Goal: Task Accomplishment & Management: Complete application form

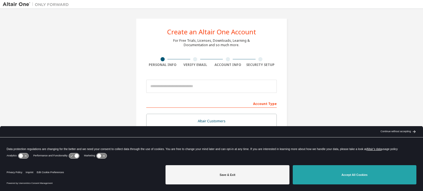
click at [341, 174] on button "Accept All Cookies" at bounding box center [354, 174] width 124 height 19
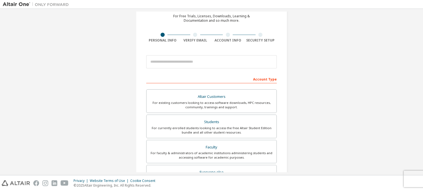
scroll to position [32, 0]
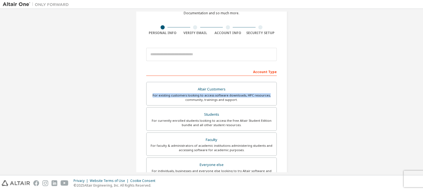
drag, startPoint x: 422, startPoint y: 94, endPoint x: 421, endPoint y: 88, distance: 5.6
click at [421, 88] on div "Create an Altair One Account For Free Trials, Licenses, Downloads, Learning & D…" at bounding box center [211, 92] width 423 height 166
click at [361, 76] on div "Create an Altair One Account For Free Trials, Licenses, Downloads, Learning & D…" at bounding box center [211, 125] width 417 height 291
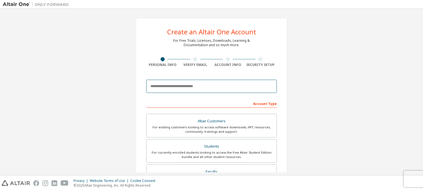
click at [161, 86] on input "email" at bounding box center [211, 86] width 130 height 13
type input "**********"
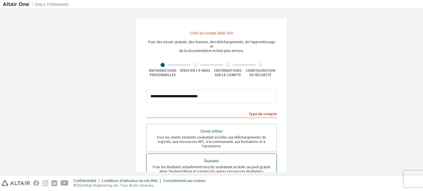
click at [218, 165] on font "Pour les étudiants actuellement inscrits souhaitant accéder au pack gratuit Alt…" at bounding box center [211, 169] width 117 height 9
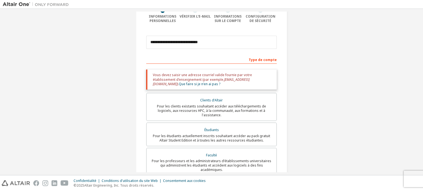
scroll to position [55, 0]
click at [220, 81] on font "Que faire si je n'en ai pas ?" at bounding box center [200, 83] width 42 height 5
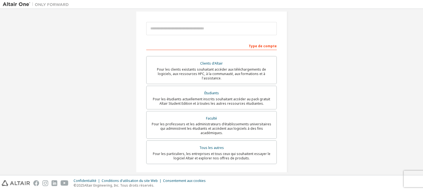
scroll to position [69, 0]
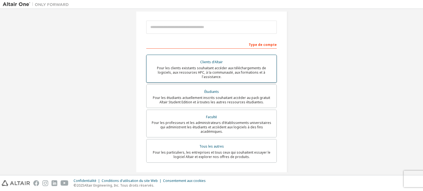
click at [253, 66] on font "Pour les clients existants souhaitant accéder aux téléchargements de logiciels,…" at bounding box center [211, 72] width 109 height 13
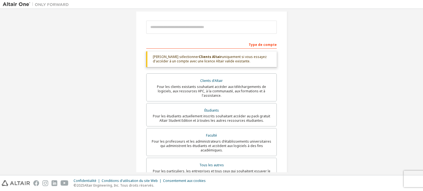
click at [168, 40] on div "Type de compte" at bounding box center [211, 44] width 130 height 9
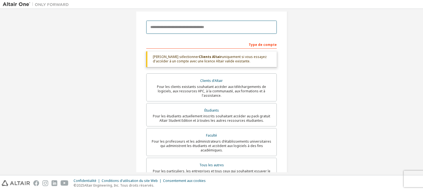
click at [172, 25] on input "email" at bounding box center [211, 27] width 130 height 13
type input "**********"
